Goal: Information Seeking & Learning: Learn about a topic

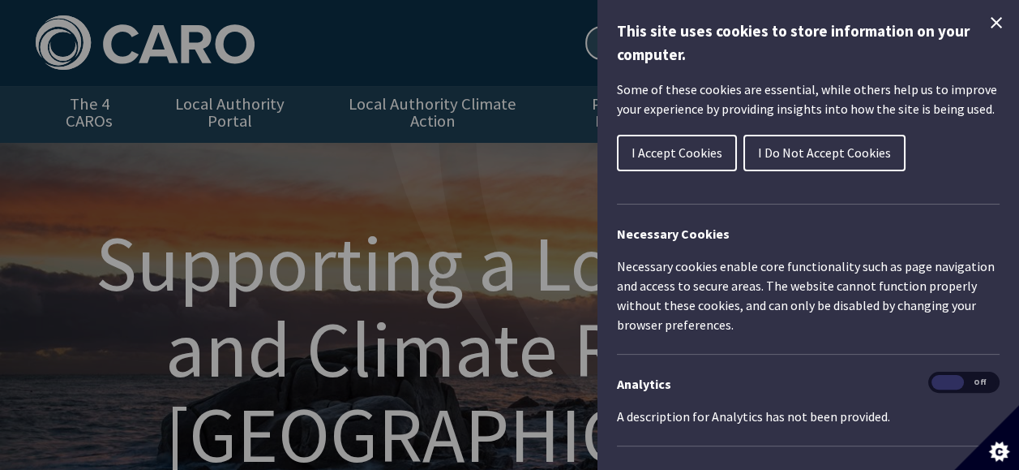
click at [991, 26] on icon "Close Cookie Control" at bounding box center [996, 22] width 11 height 11
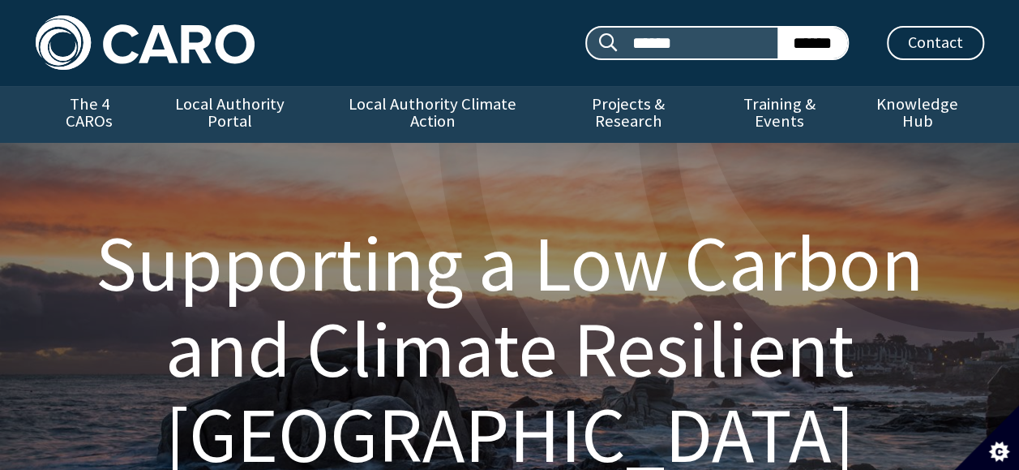
click at [989, 146] on div "Supporting a Low Carbon and Climate Resilient Ireland Coordinating Local Govern…" at bounding box center [510, 460] width 973 height 634
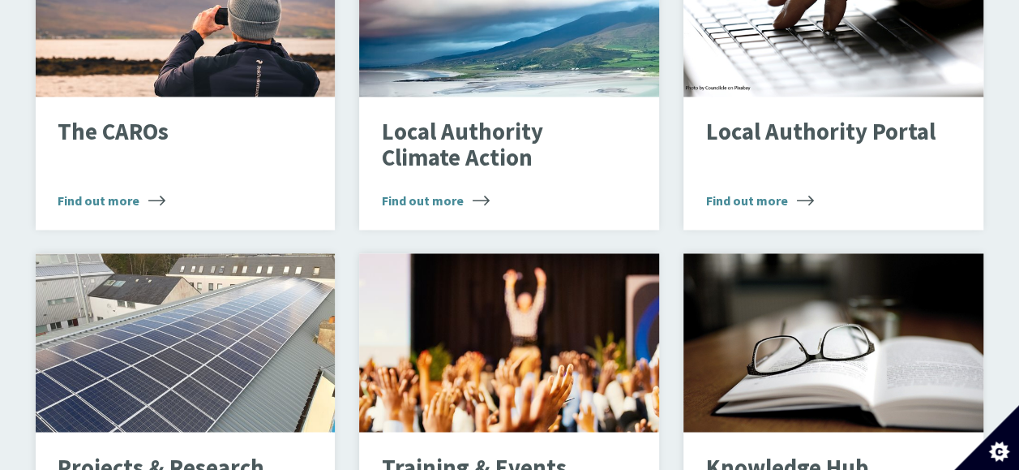
scroll to position [1216, 0]
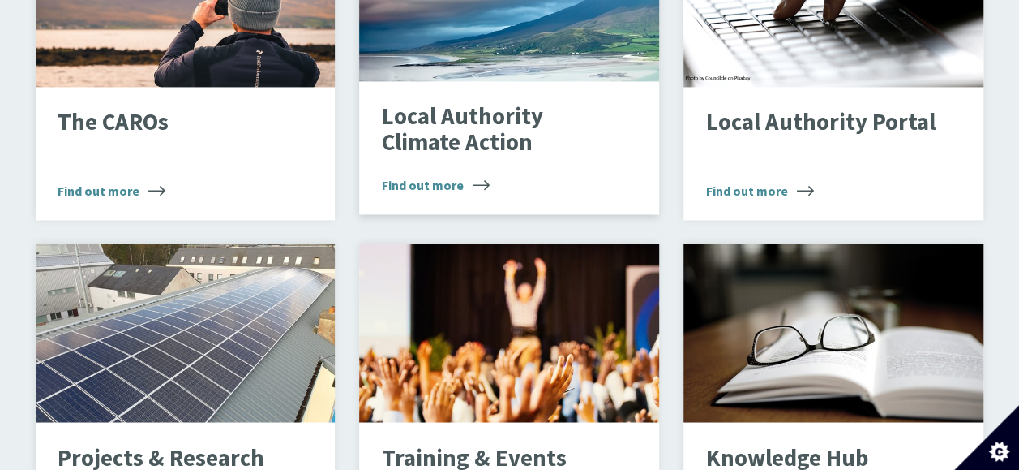
click at [440, 175] on span "Find out more" at bounding box center [436, 184] width 108 height 19
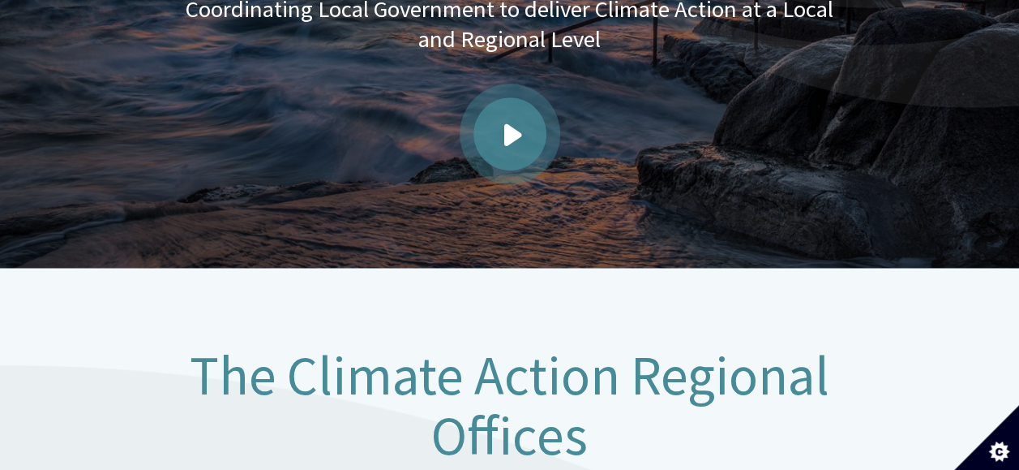
scroll to position [568, 0]
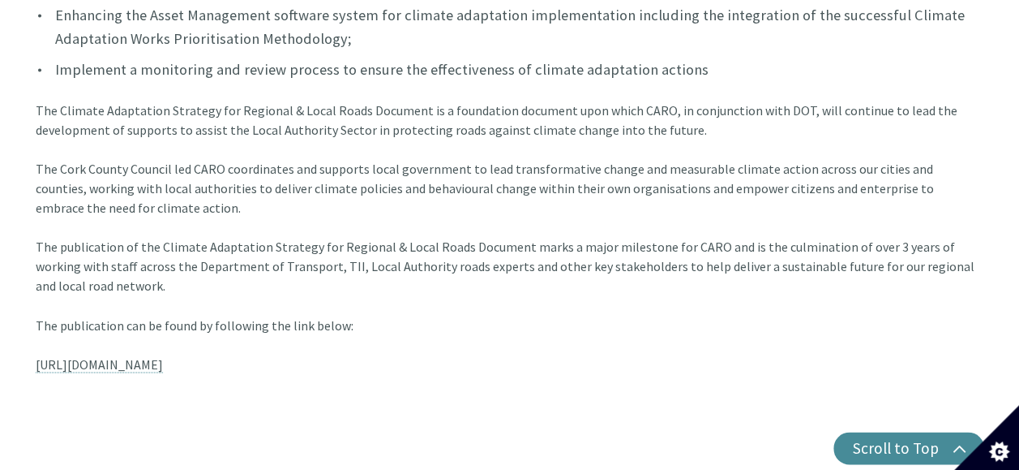
scroll to position [1216, 0]
